Goal: Information Seeking & Learning: Stay updated

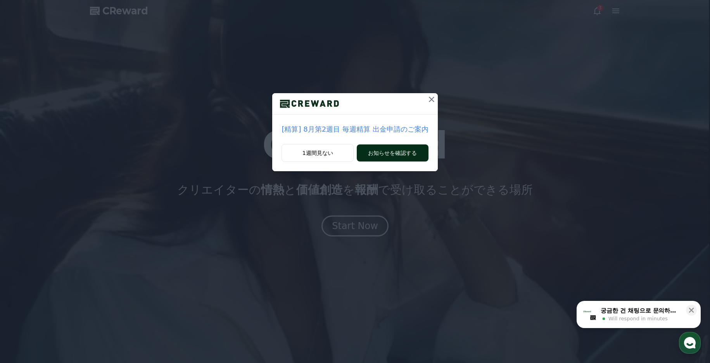
click at [367, 150] on button "お知らせを確認する" at bounding box center [392, 152] width 71 height 17
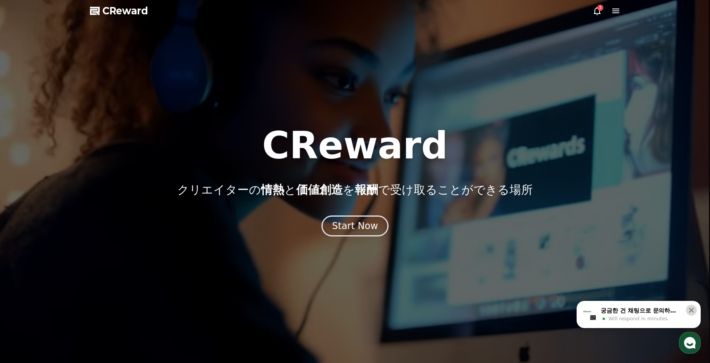
click at [691, 308] on icon at bounding box center [692, 310] width 8 height 8
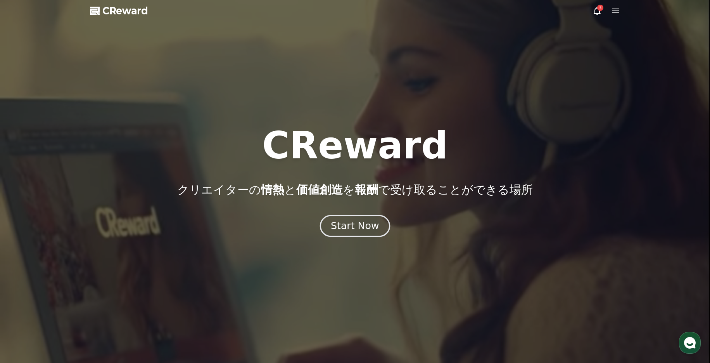
click at [352, 228] on div "Start Now" at bounding box center [355, 225] width 48 height 13
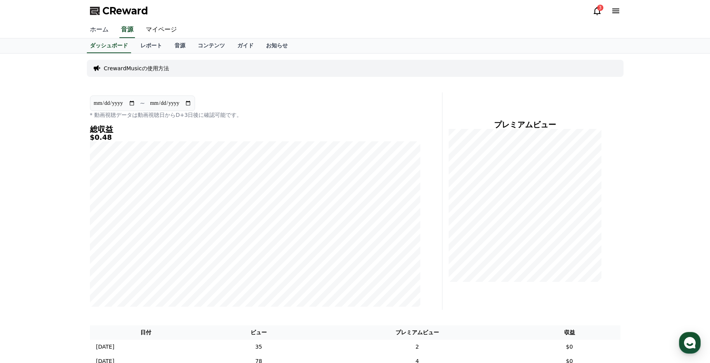
click at [95, 26] on link "ホーム" at bounding box center [99, 30] width 31 height 16
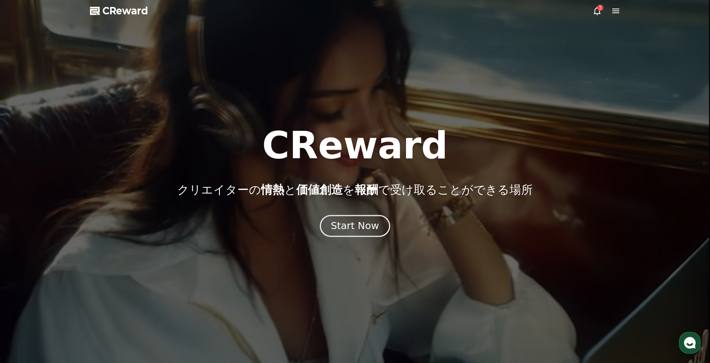
click at [345, 231] on div "Start Now" at bounding box center [355, 225] width 48 height 13
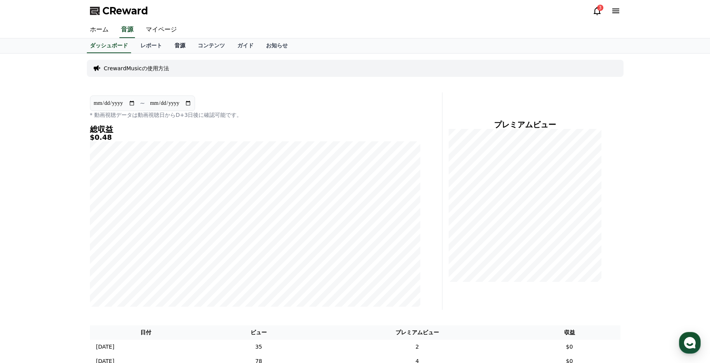
click at [168, 46] on link "音源" at bounding box center [179, 45] width 23 height 15
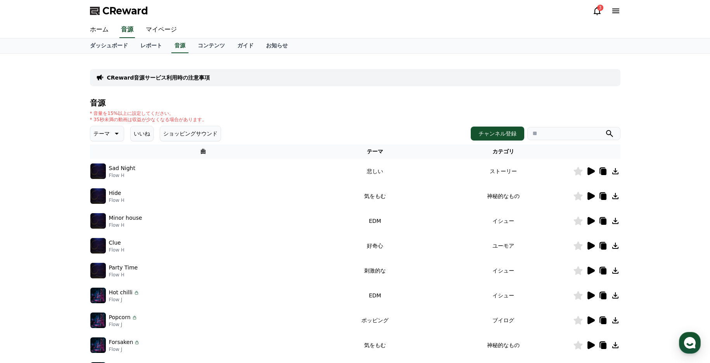
click at [588, 168] on icon at bounding box center [591, 171] width 7 height 8
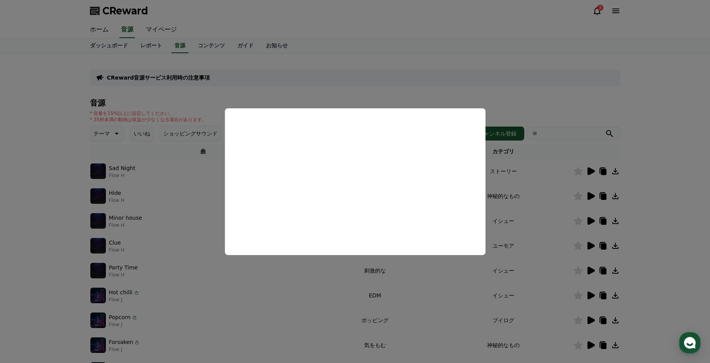
click at [588, 195] on button "close modal" at bounding box center [355, 181] width 710 height 363
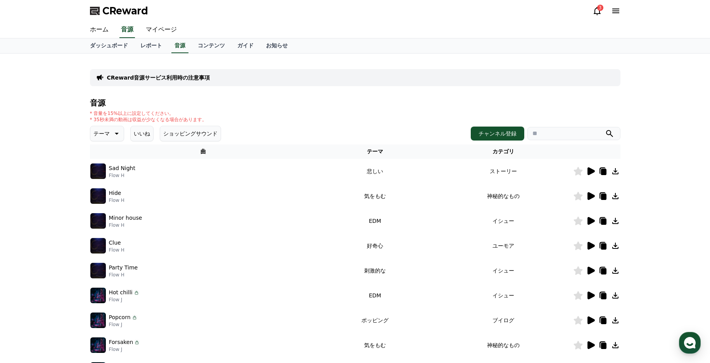
click at [591, 195] on icon at bounding box center [591, 196] width 7 height 8
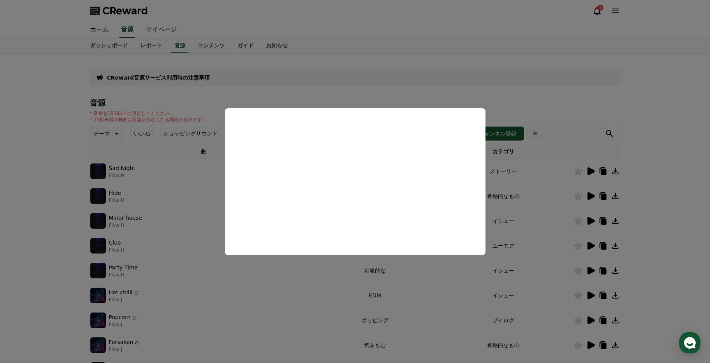
click at [589, 220] on button "close modal" at bounding box center [355, 181] width 710 height 363
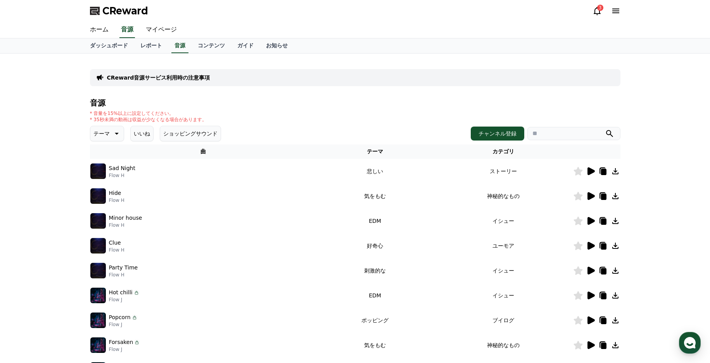
click at [589, 220] on icon at bounding box center [591, 221] width 7 height 8
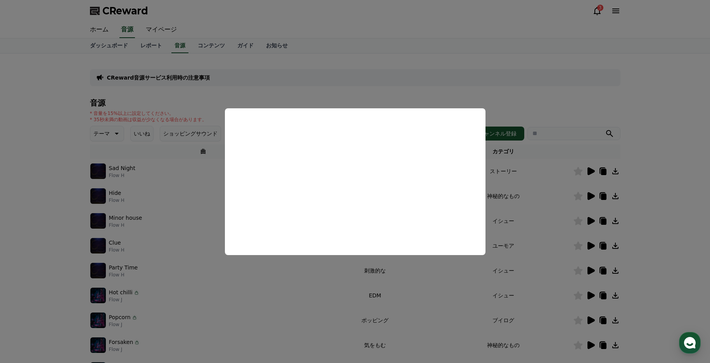
click at [592, 244] on button "close modal" at bounding box center [355, 181] width 710 height 363
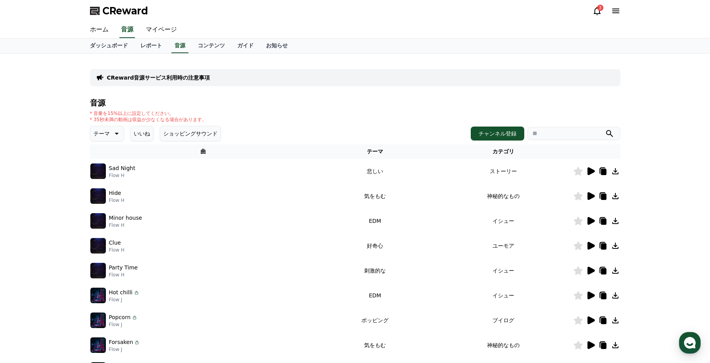
click at [592, 244] on icon at bounding box center [591, 246] width 7 height 8
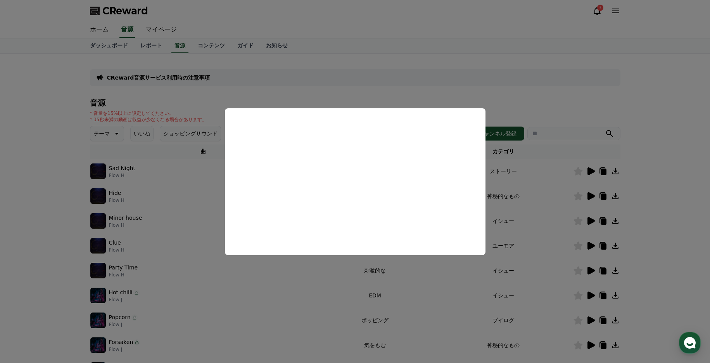
click at [585, 265] on button "close modal" at bounding box center [355, 181] width 710 height 363
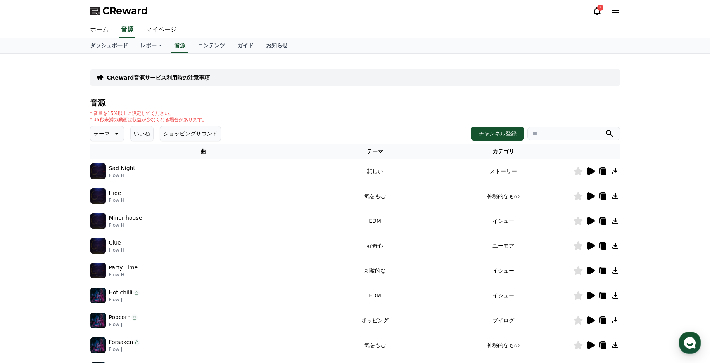
click at [590, 269] on icon at bounding box center [591, 271] width 7 height 8
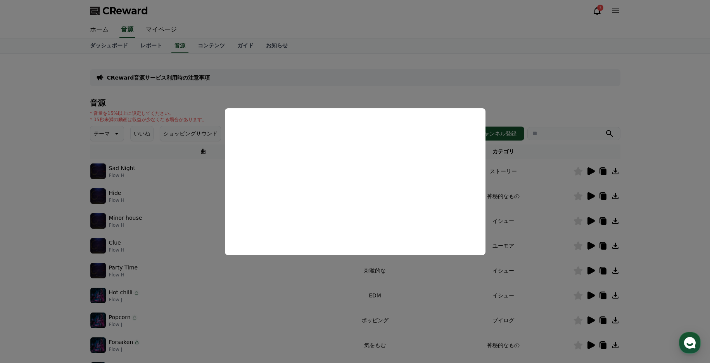
click at [582, 171] on button "close modal" at bounding box center [355, 181] width 710 height 363
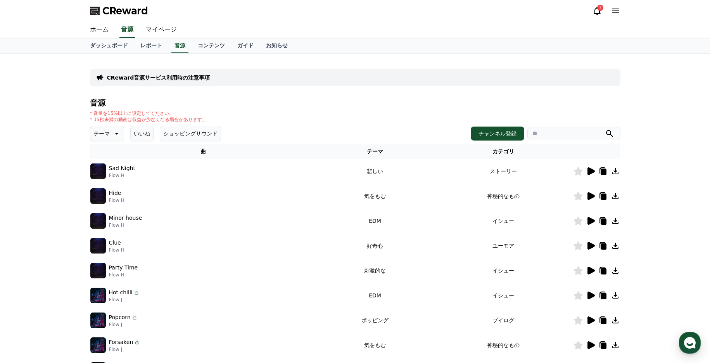
click at [576, 171] on icon at bounding box center [578, 171] width 9 height 9
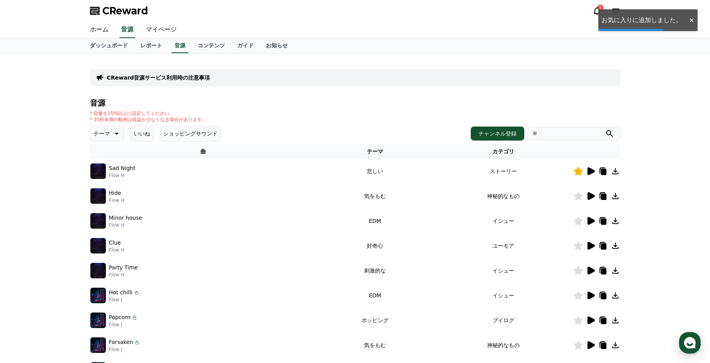
click at [589, 170] on icon at bounding box center [591, 171] width 7 height 8
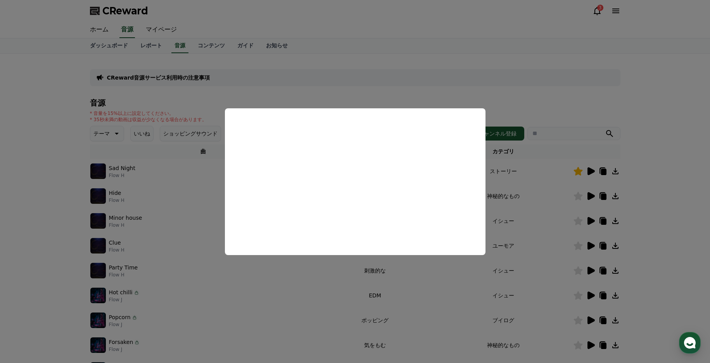
click at [619, 170] on button "close modal" at bounding box center [355, 181] width 710 height 363
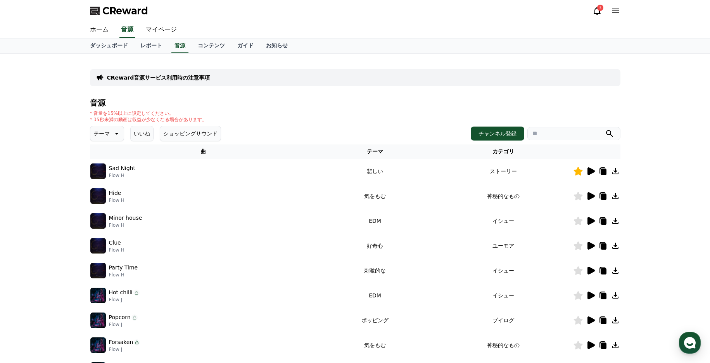
click at [615, 171] on icon at bounding box center [615, 170] width 9 height 9
click at [601, 12] on icon at bounding box center [597, 10] width 9 height 9
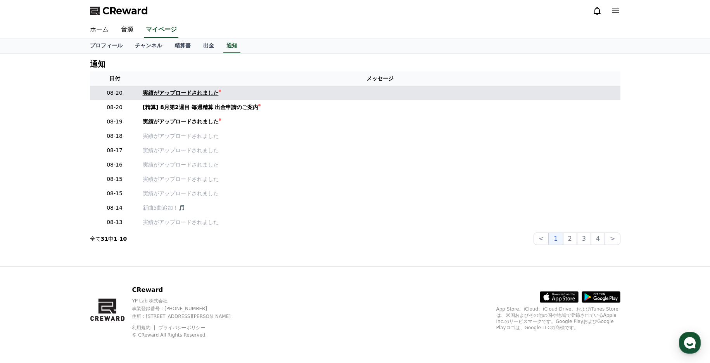
click at [182, 92] on div "実績がアップロードされました" at bounding box center [181, 93] width 76 height 8
